Goal: Check status: Check status

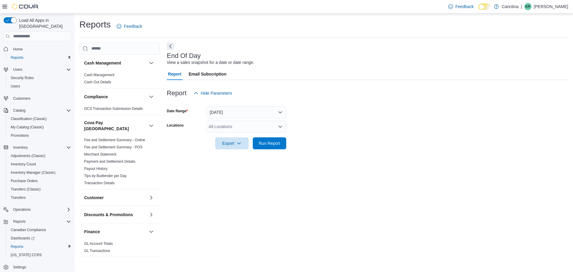
click at [278, 130] on div "All Locations" at bounding box center [246, 127] width 80 height 12
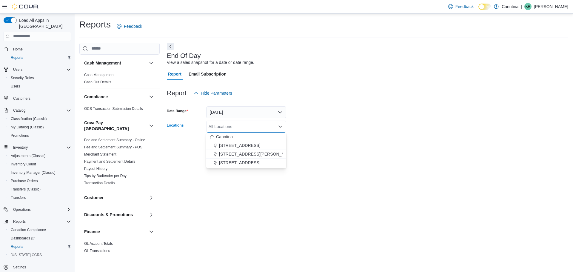
click at [245, 157] on button "[STREET_ADDRESS][PERSON_NAME]" at bounding box center [246, 154] width 80 height 9
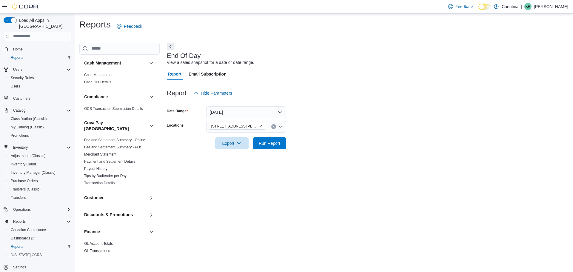
click at [285, 162] on div "End Of Day View a sales snapshot for a date or date range. Report Email Subscri…" at bounding box center [368, 151] width 402 height 216
click at [270, 144] on span "Run Report" at bounding box center [269, 143] width 21 height 6
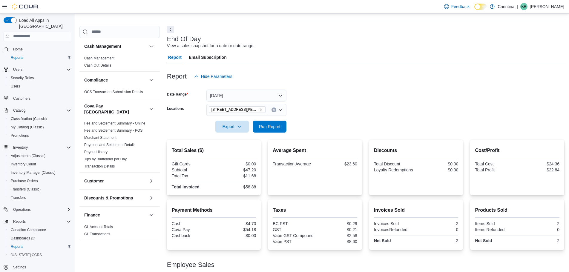
scroll to position [44, 0]
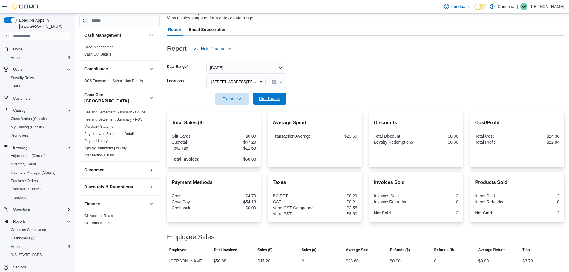
click at [273, 102] on span "Run Report" at bounding box center [269, 99] width 26 height 12
